Goal: Information Seeking & Learning: Learn about a topic

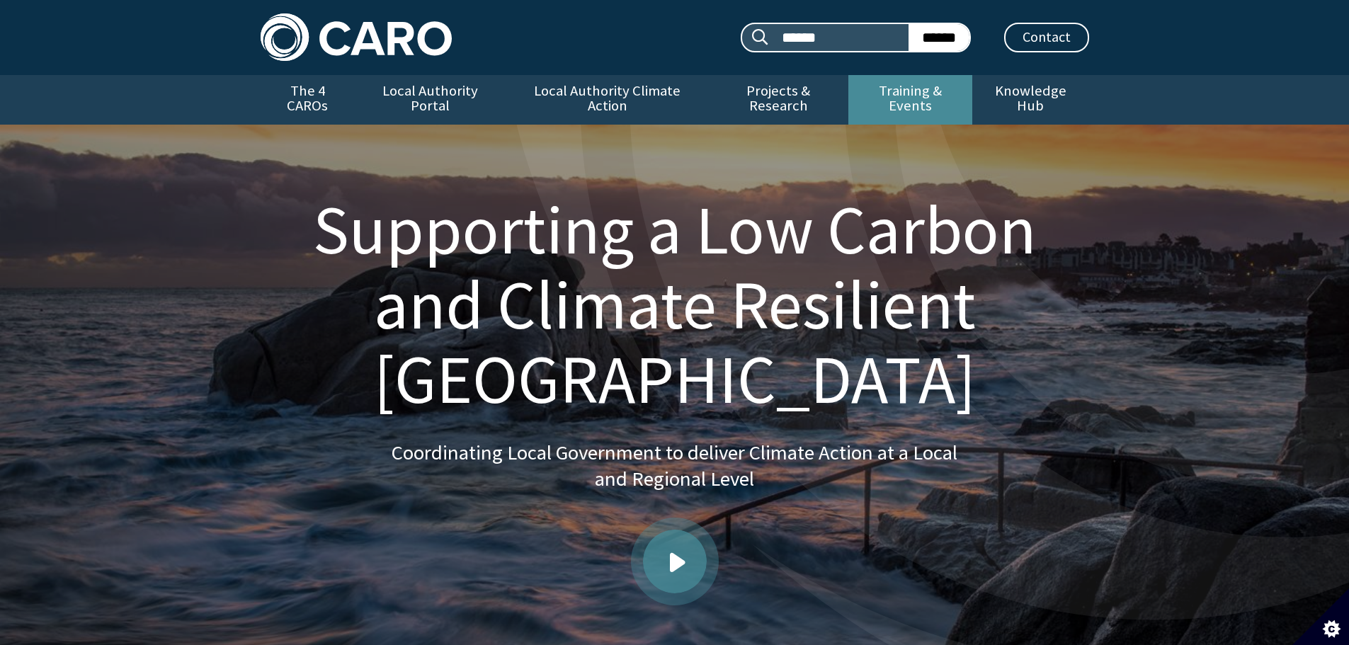
click at [923, 92] on link "Training & Events" at bounding box center [910, 100] width 124 height 50
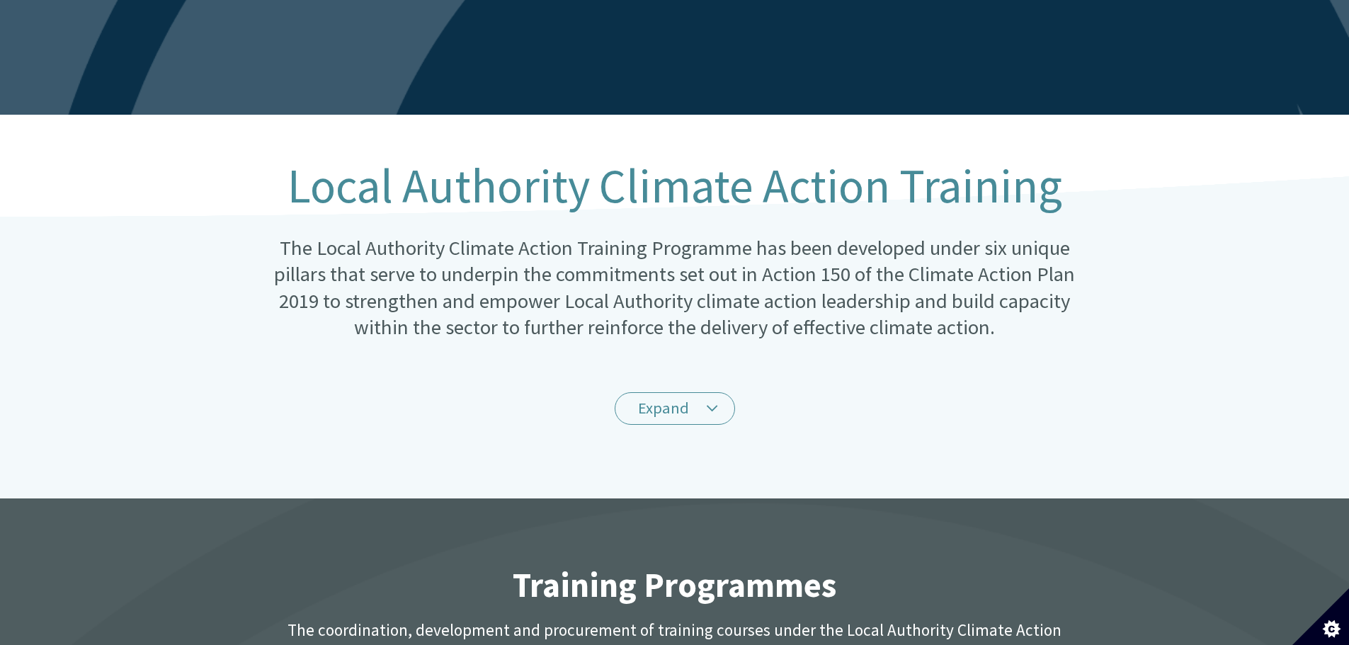
scroll to position [212, 0]
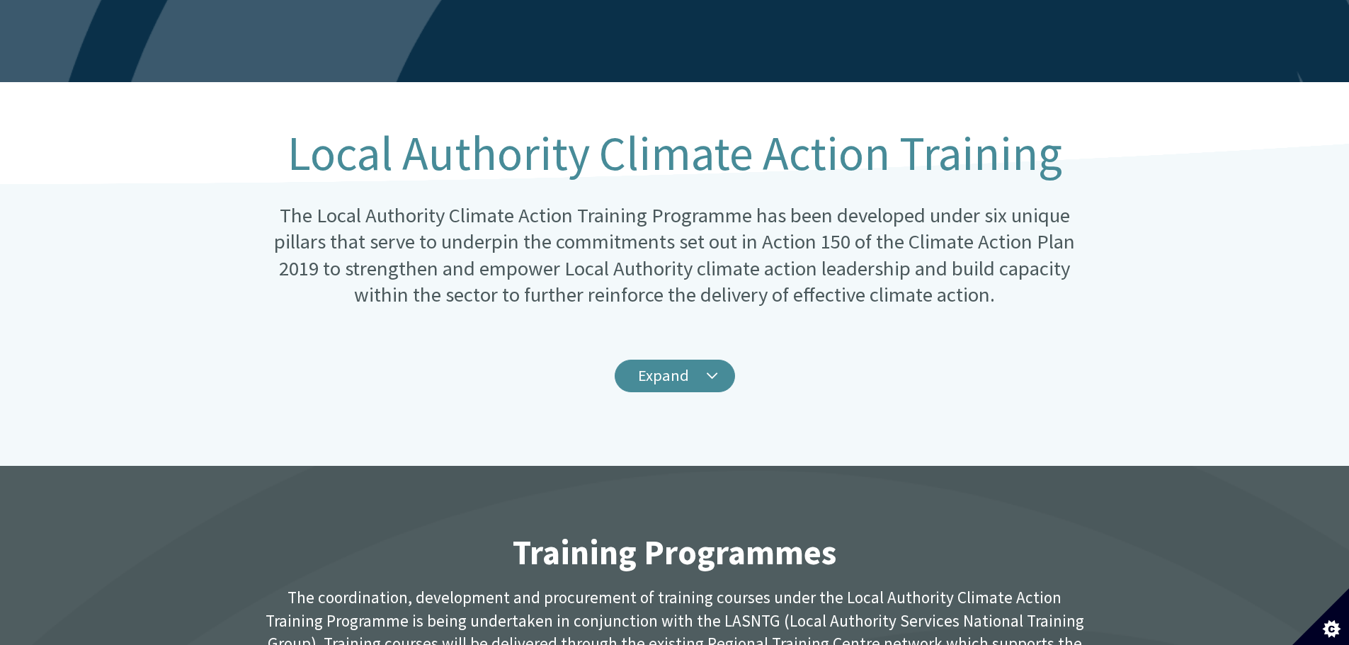
click at [696, 360] on link "Expand" at bounding box center [675, 376] width 120 height 33
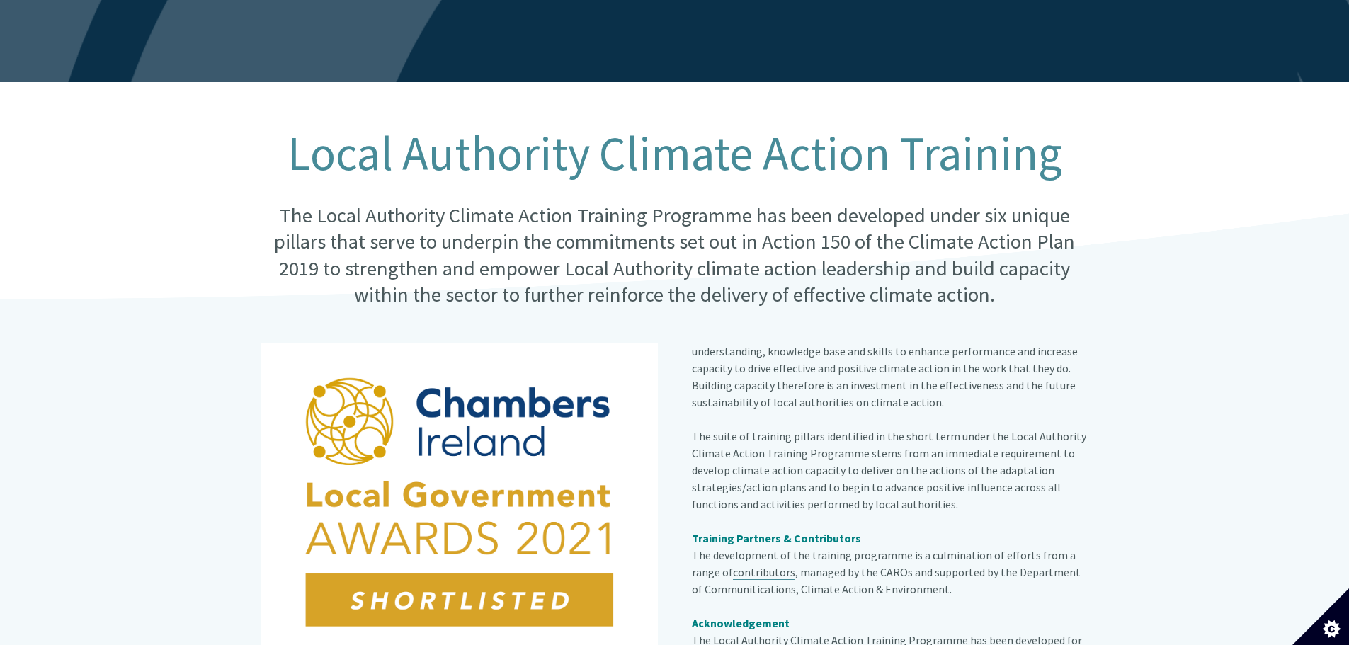
click at [737, 565] on link "contributors" at bounding box center [764, 572] width 62 height 15
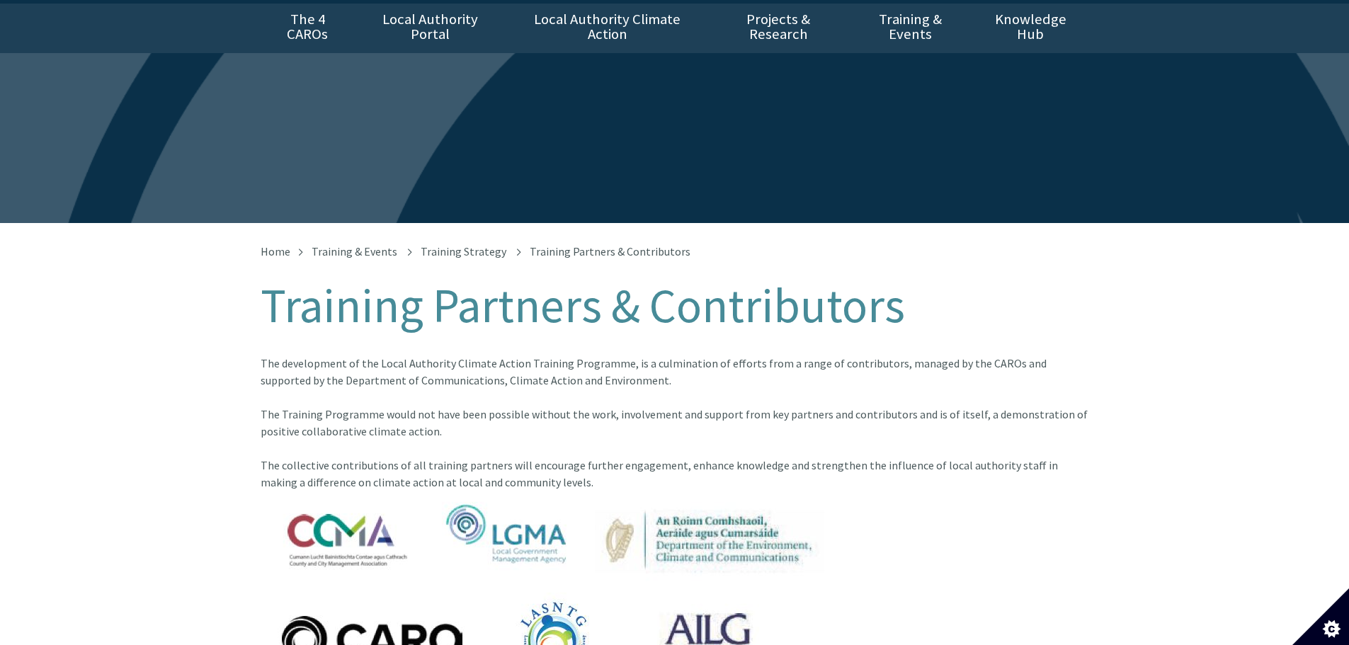
scroll to position [71, 0]
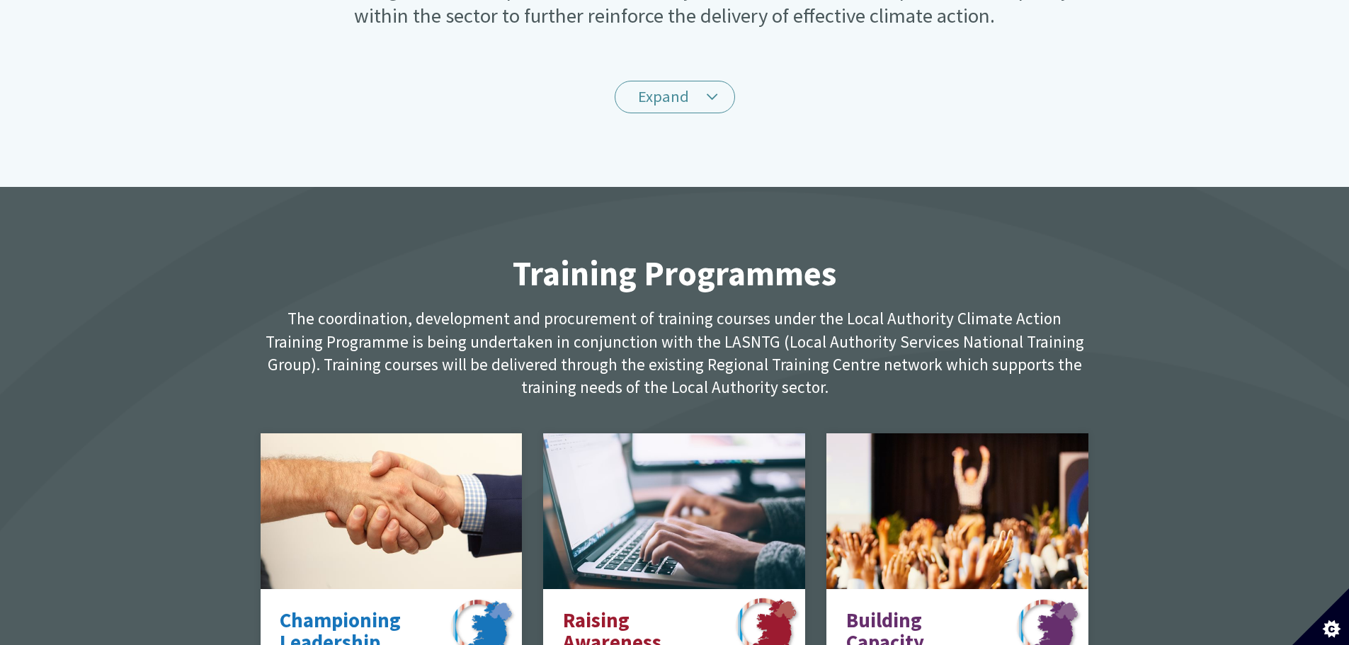
scroll to position [496, 0]
